Goal: Answer question/provide support: Share knowledge or assist other users

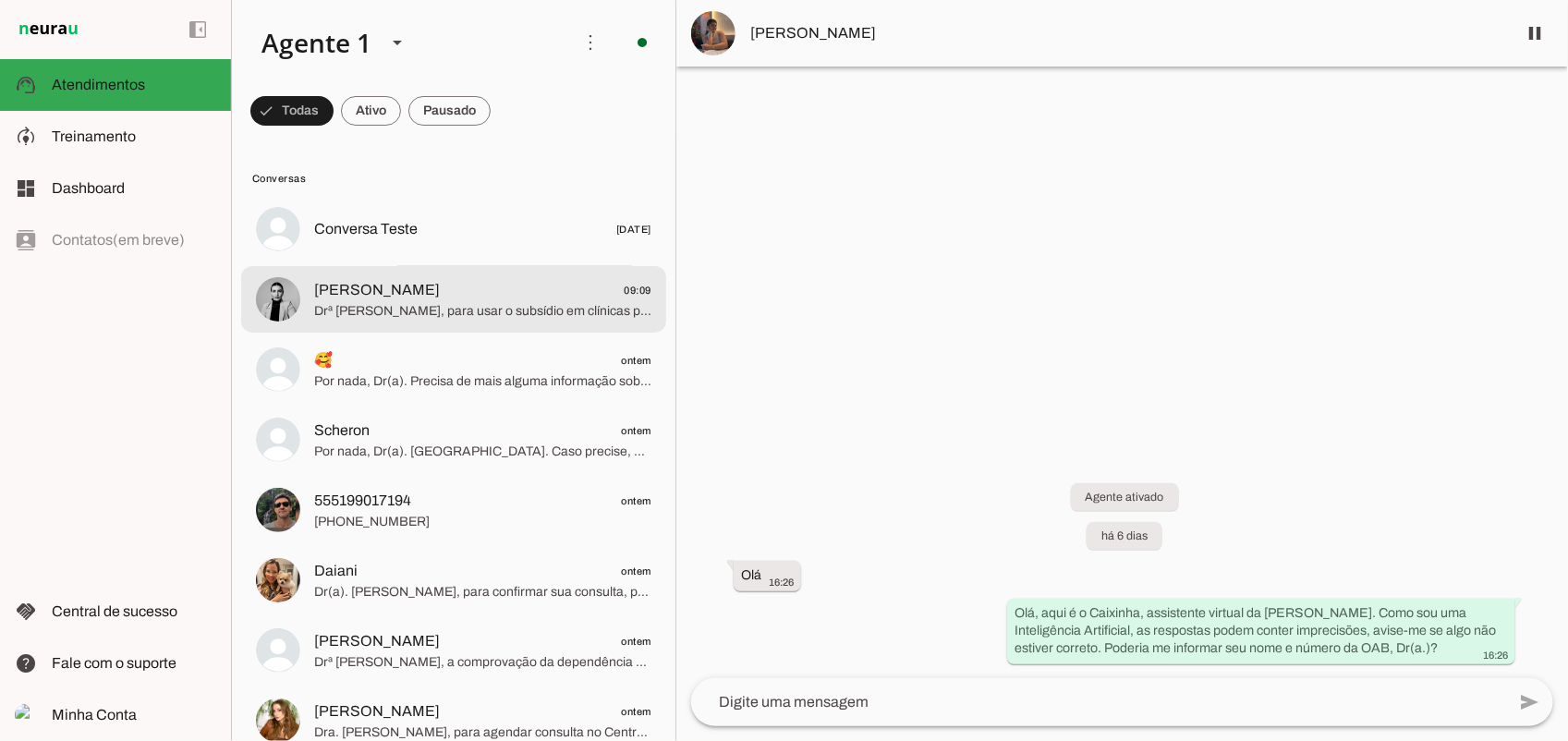
click at [416, 262] on md-item "Gabriela 09:09 Drª Gabriela, para usar o subsídio em clínicas parceiras, baixe …" at bounding box center [454, 229] width 425 height 66
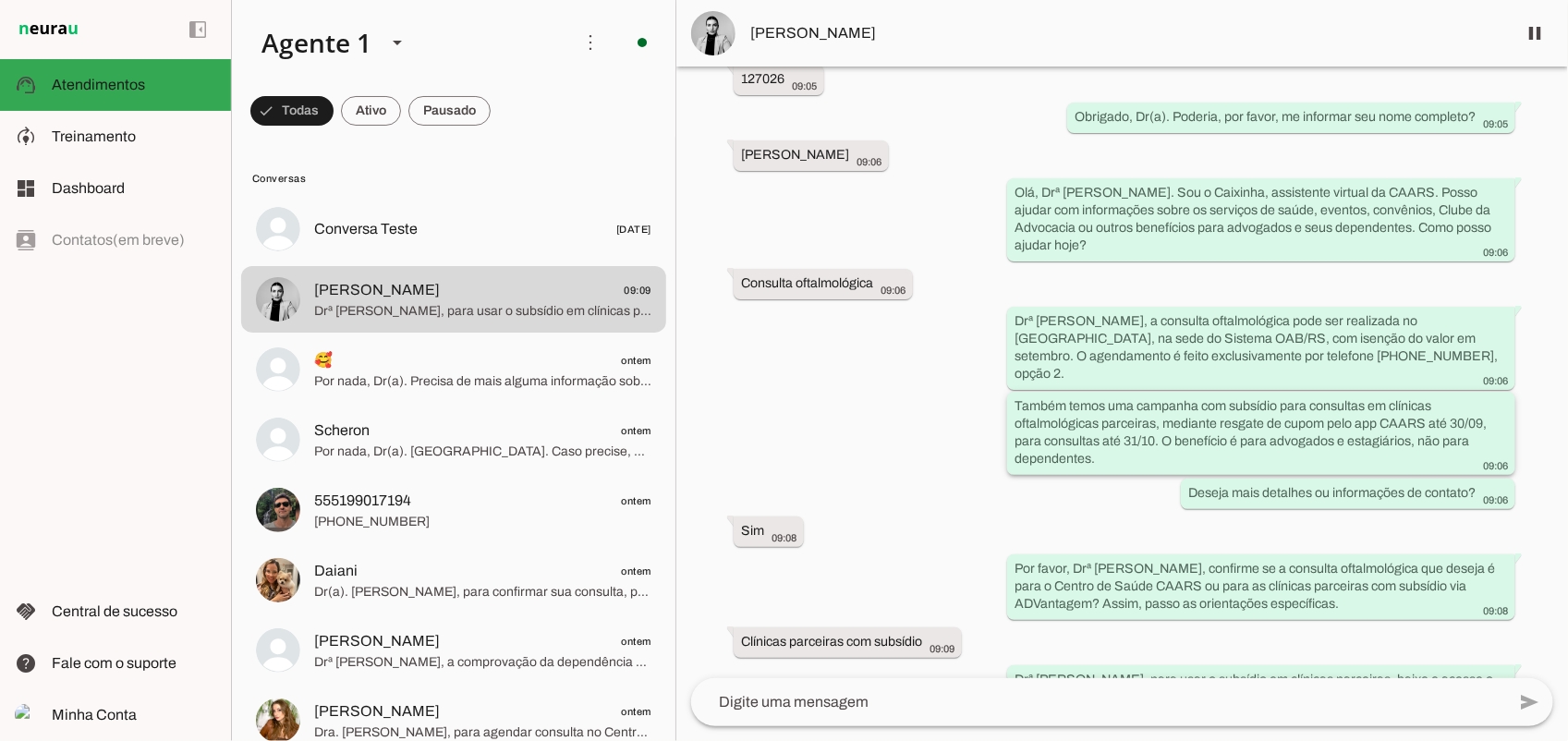
scroll to position [314, 0]
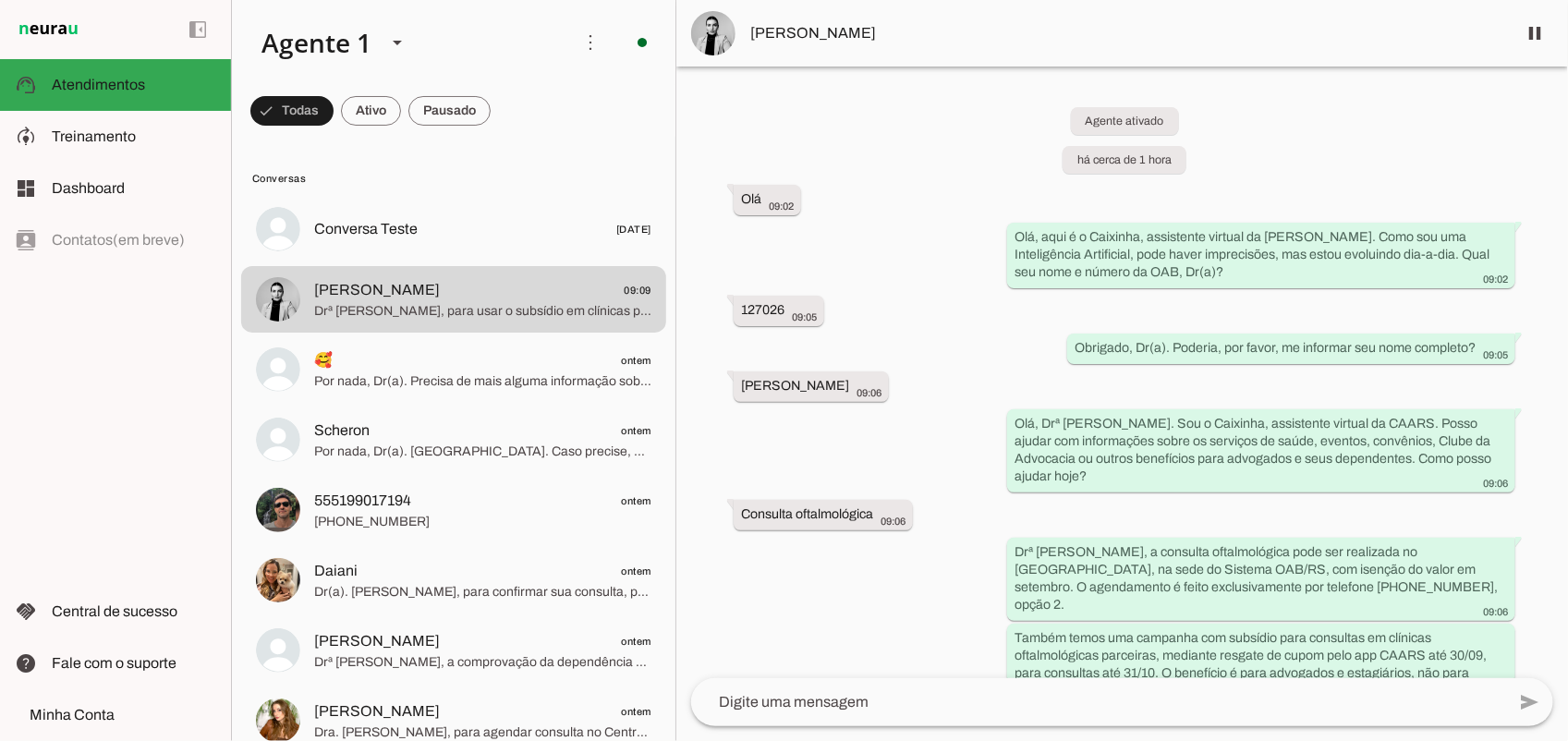
scroll to position [314, 0]
